Goal: Task Accomplishment & Management: Complete application form

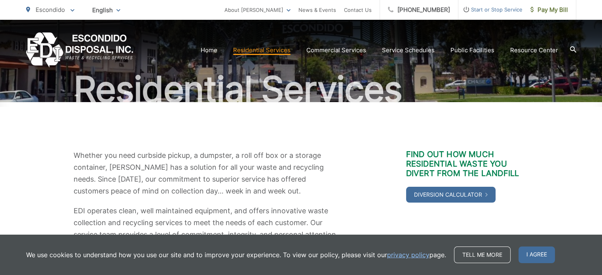
scroll to position [57, 0]
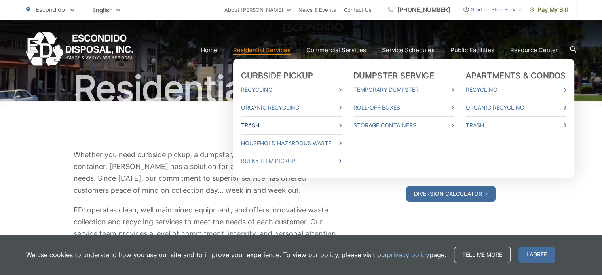
click at [257, 123] on link "Trash" at bounding box center [291, 126] width 101 height 10
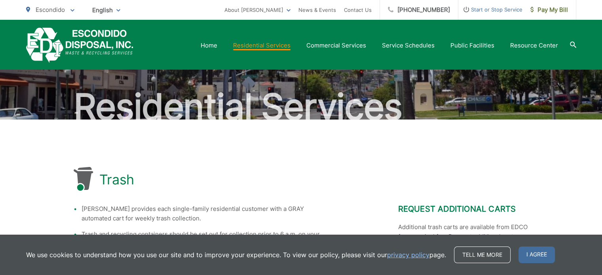
scroll to position [31, 0]
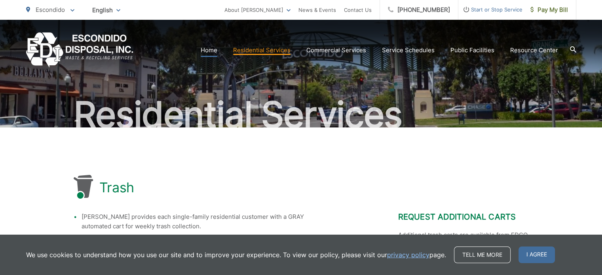
click at [217, 49] on link "Home" at bounding box center [209, 51] width 17 height 10
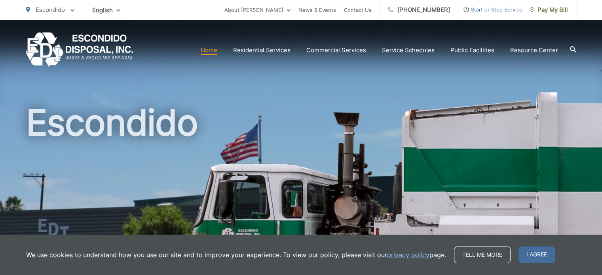
click at [485, 10] on span "Start or Stop Service" at bounding box center [491, 10] width 64 height 10
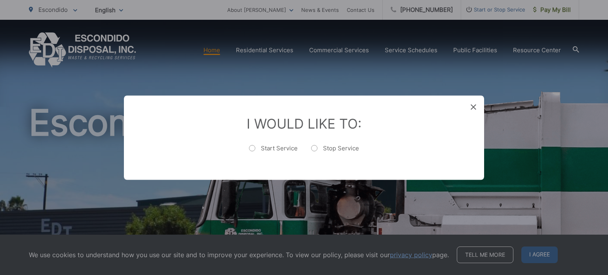
click at [253, 148] on label "Start Service" at bounding box center [273, 152] width 49 height 16
radio input "true"
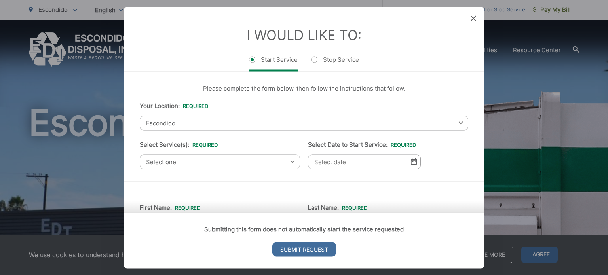
click at [291, 161] on div "Select one Select one Residential Curbside Pickup Commercial/Business Services …" at bounding box center [220, 161] width 160 height 15
click at [289, 162] on div "Select one Select one Residential Curbside Pickup Commercial/Business Services …" at bounding box center [220, 161] width 160 height 15
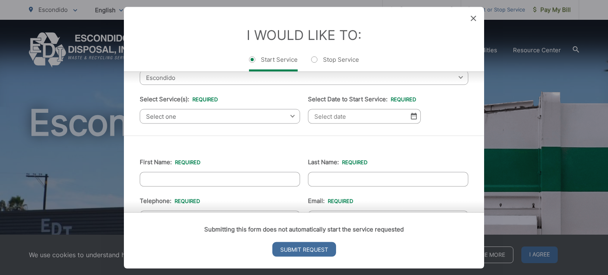
scroll to position [11, 0]
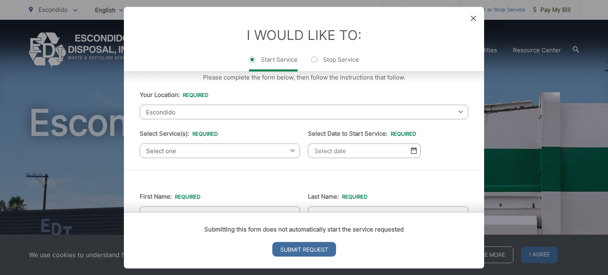
click at [411, 147] on img at bounding box center [414, 150] width 6 height 7
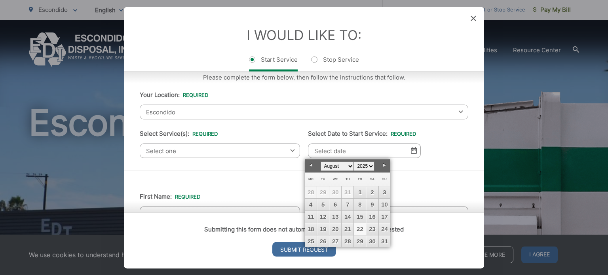
click at [384, 163] on link "Next" at bounding box center [385, 166] width 12 height 12
click at [313, 217] on link "15" at bounding box center [311, 217] width 12 height 12
type input "09/15/2025"
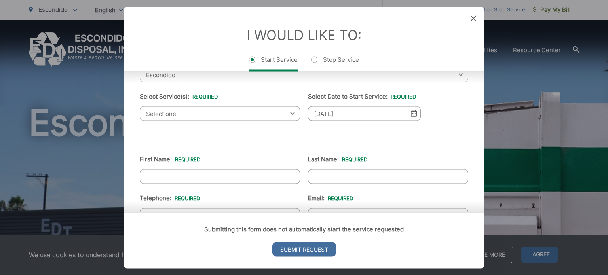
scroll to position [67, 0]
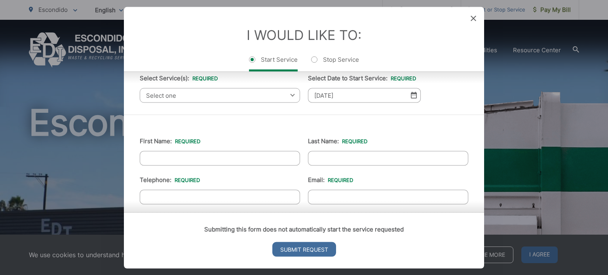
click at [190, 159] on input "First Name: *" at bounding box center [220, 158] width 160 height 15
type input "Janet"
type input "Daniel"
type input "8583863135"
type input "jldsept@yahoo.com"
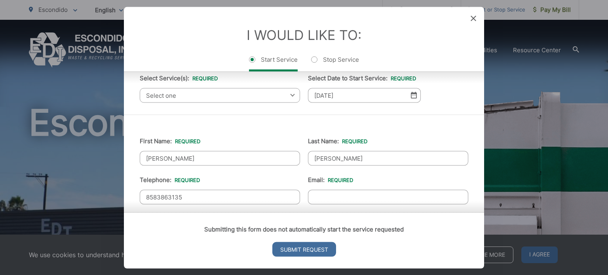
type input "975 Woodland Pkwy #371"
type input "(858) 386-3135"
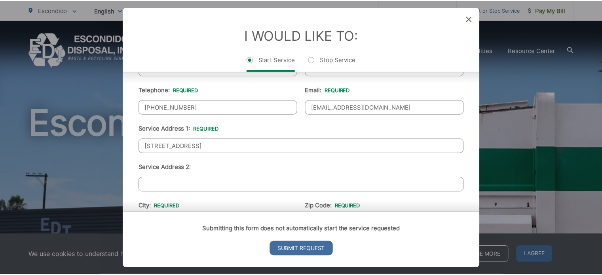
scroll to position [158, 0]
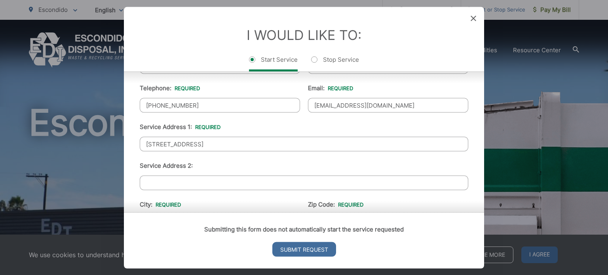
drag, startPoint x: 222, startPoint y: 141, endPoint x: 108, endPoint y: 161, distance: 116.2
click at [108, 161] on div "Entry Status None In Progress Completed None None In Progress Completed I Would…" at bounding box center [304, 137] width 608 height 275
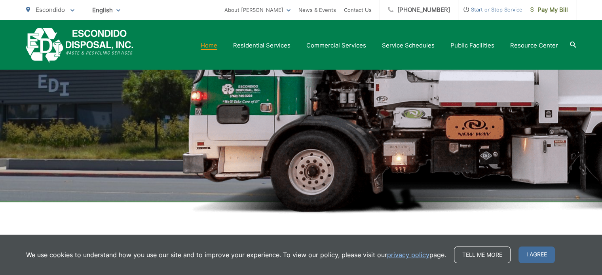
scroll to position [0, 0]
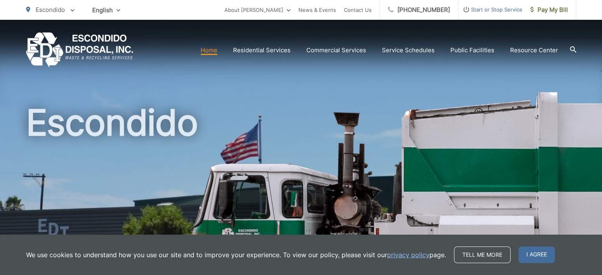
click at [207, 50] on link "Home" at bounding box center [209, 51] width 17 height 10
click at [498, 10] on span "Start or Stop Service" at bounding box center [491, 10] width 64 height 10
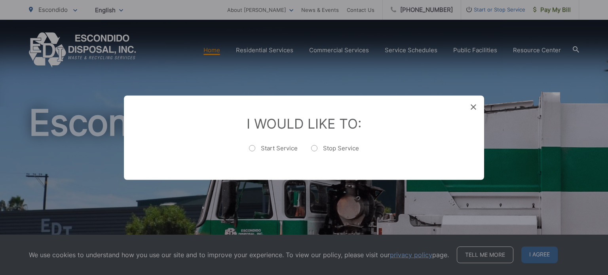
click at [254, 147] on label "Start Service" at bounding box center [273, 152] width 49 height 16
radio input "true"
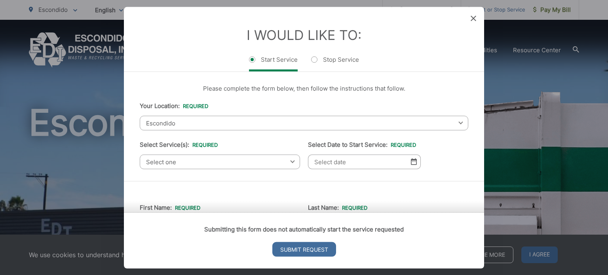
click at [289, 162] on div "Select one Select one Residential Curbside Pickup Commercial/Business Services …" at bounding box center [220, 161] width 160 height 15
click at [413, 163] on img at bounding box center [414, 161] width 6 height 7
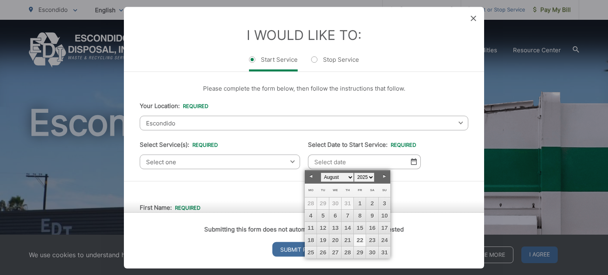
click at [386, 175] on link "Next" at bounding box center [385, 177] width 12 height 12
click at [313, 226] on link "15" at bounding box center [311, 228] width 12 height 12
type input "09/15/2025"
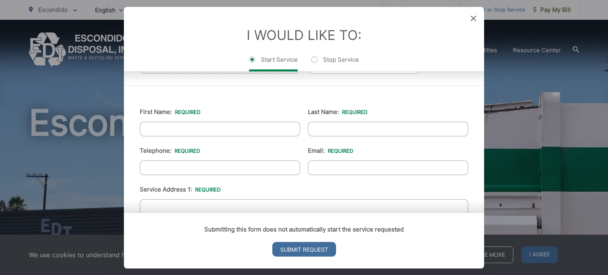
scroll to position [102, 0]
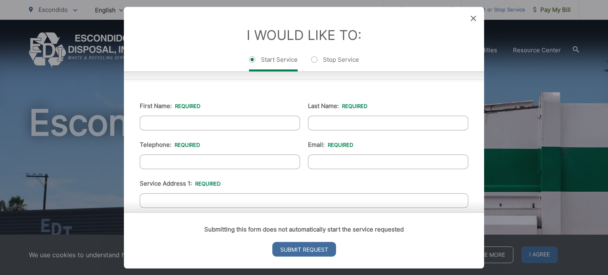
click at [213, 120] on input "First Name: *" at bounding box center [220, 123] width 160 height 15
type input "Janet"
type input "Daniel"
type input "(858) 386-3135"
click at [327, 157] on input "Email: *" at bounding box center [388, 161] width 160 height 15
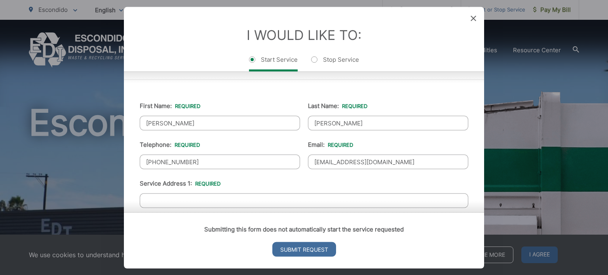
type input "jldsept@yahoo.com"
click at [163, 198] on input "Service Address 1: *" at bounding box center [304, 200] width 329 height 15
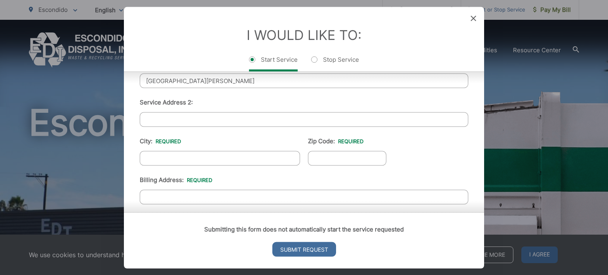
scroll to position [230, 0]
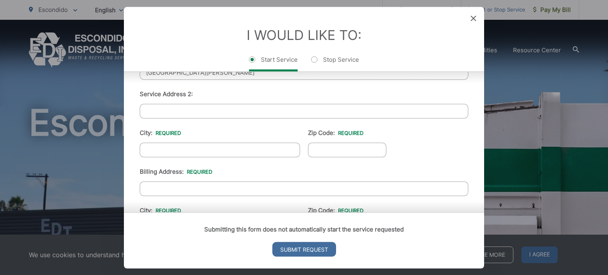
type input "2027 Pointer Glen"
click at [178, 147] on input "City: *" at bounding box center [220, 150] width 160 height 15
type input "Escondido"
click at [312, 146] on input "Zip Code: *" at bounding box center [347, 150] width 78 height 15
type input "92029"
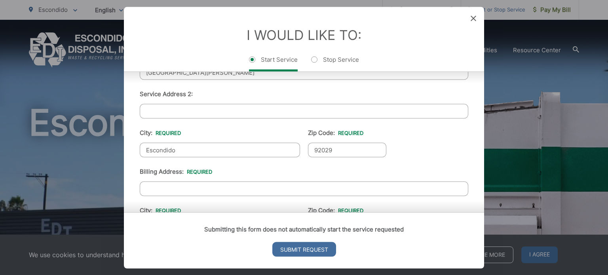
click at [154, 185] on input "Billing Address: *" at bounding box center [304, 188] width 329 height 15
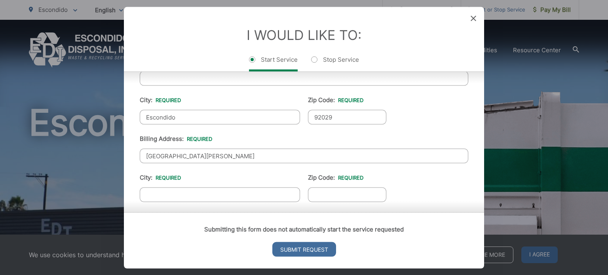
scroll to position [285, 0]
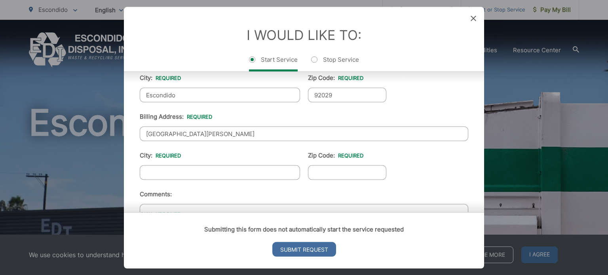
type input "2027 Pointer Glen"
click at [152, 169] on input "City: *" at bounding box center [220, 172] width 160 height 15
type input "Escondido"
click at [328, 167] on input "Zip Code: *" at bounding box center [347, 172] width 78 height 15
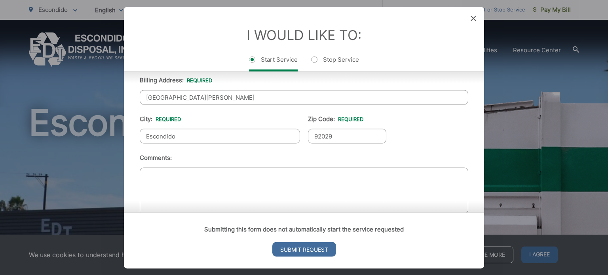
scroll to position [336, 0]
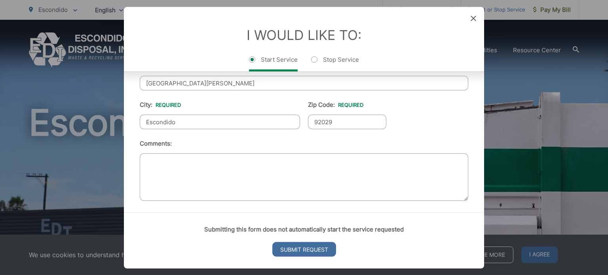
type input "92029"
click at [167, 161] on textarea "Comments:" at bounding box center [304, 177] width 329 height 48
type textarea "Renter"
click at [318, 247] on input "Submit Request" at bounding box center [304, 249] width 64 height 15
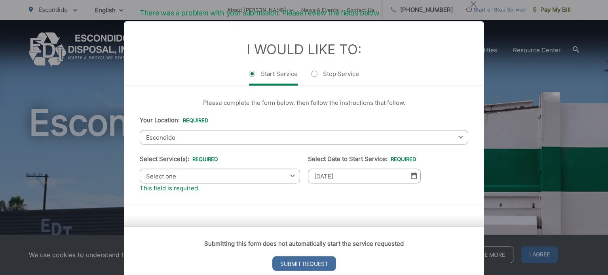
scroll to position [0, 0]
click at [290, 174] on div "Select one Select one Residential Curbside Pickup Commercial/Business Services …" at bounding box center [220, 176] width 160 height 15
click at [287, 179] on span "Select one" at bounding box center [220, 176] width 160 height 15
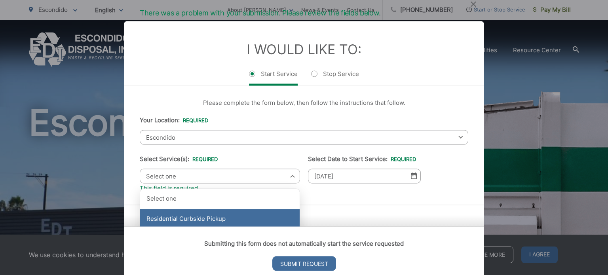
click at [215, 220] on div "Residential Curbside Pickup" at bounding box center [220, 219] width 160 height 20
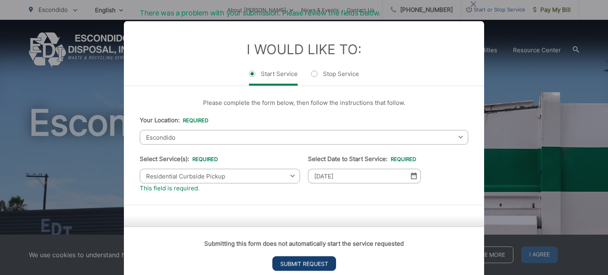
click at [304, 262] on input "Submit Request" at bounding box center [304, 263] width 64 height 15
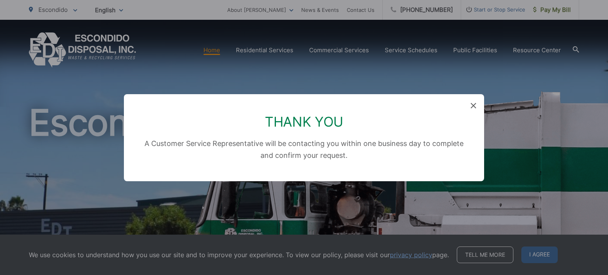
scroll to position [55, 0]
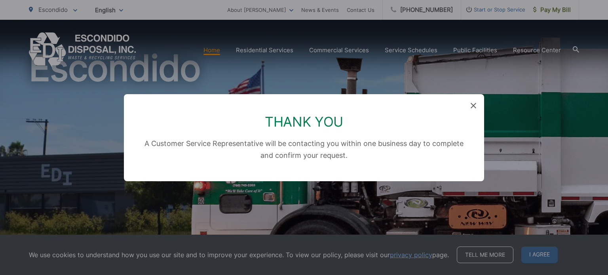
click at [474, 103] on icon at bounding box center [474, 106] width 6 height 6
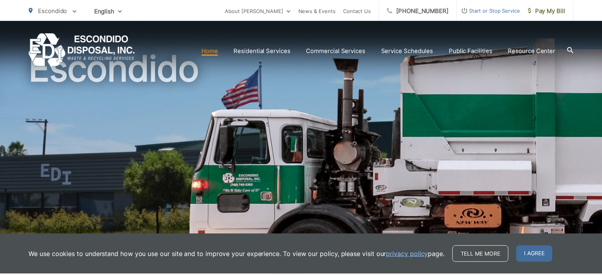
scroll to position [0, 0]
